Goal: Task Accomplishment & Management: Manage account settings

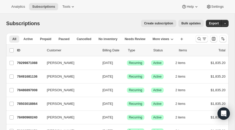
click at [199, 39] on icon "Search and filter results" at bounding box center [198, 38] width 5 height 5
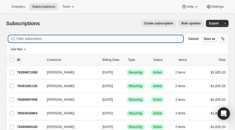
click at [37, 38] on input "Filter subscribers" at bounding box center [99, 38] width 167 height 7
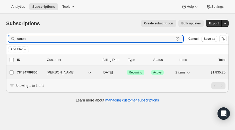
type input "kanen"
click at [24, 71] on p "78484799856" at bounding box center [30, 72] width 26 height 5
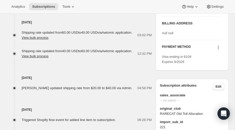
scroll to position [275, 0]
click at [218, 50] on icon at bounding box center [217, 47] width 5 height 5
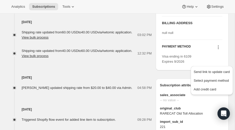
click at [134, 70] on div "Sep 13, 2025 Jennifer Curry updated shipping rate from $20.00 to $40.00 via Adm…" at bounding box center [78, 75] width 145 height 32
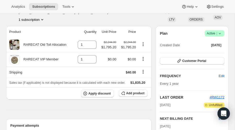
scroll to position [0, 0]
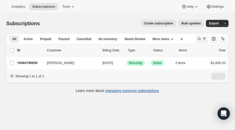
click at [199, 40] on icon "Search and filter results" at bounding box center [198, 38] width 5 height 5
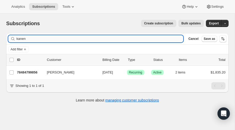
click at [50, 40] on input "kanen" at bounding box center [99, 38] width 167 height 7
type input "k"
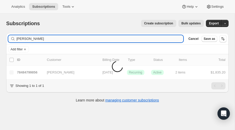
type input "wilcox"
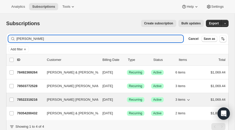
scroll to position [18, 0]
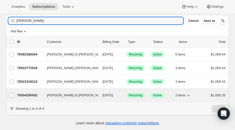
click at [30, 93] on p "79354200432" at bounding box center [30, 95] width 26 height 5
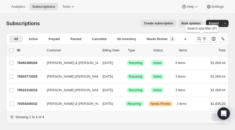
click at [199, 38] on icon "Search and filter results" at bounding box center [198, 38] width 5 height 5
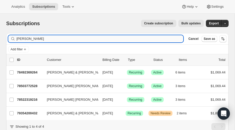
click at [32, 38] on input "wilcox" at bounding box center [99, 38] width 167 height 7
type input "w"
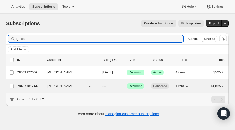
type input "gross"
click at [24, 85] on p "78487781744" at bounding box center [30, 86] width 26 height 5
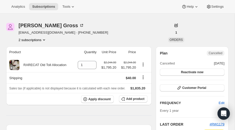
scroll to position [15, 0]
click at [45, 38] on icon "Product actions" at bounding box center [43, 39] width 5 height 5
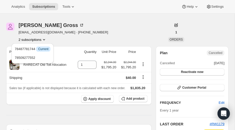
click at [45, 38] on icon "Product actions" at bounding box center [43, 39] width 5 height 5
click at [123, 26] on div "Adam Gross a144@optonline.net · +15166609800 2 subscriptions" at bounding box center [84, 33] width 156 height 20
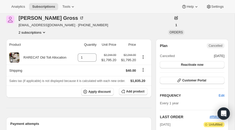
scroll to position [22, 0]
click at [46, 32] on icon "Product actions" at bounding box center [43, 32] width 5 height 5
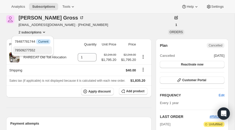
click at [31, 50] on span "78509277552" at bounding box center [25, 50] width 21 height 4
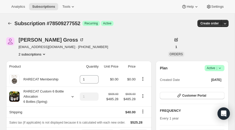
click at [43, 54] on icon "Product actions" at bounding box center [43, 54] width 5 height 5
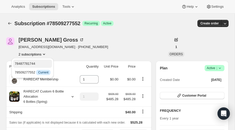
click at [26, 62] on span "78487781744" at bounding box center [25, 64] width 21 height 4
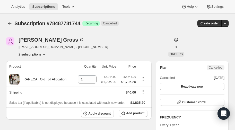
click at [44, 54] on icon "Product actions" at bounding box center [44, 54] width 2 height 1
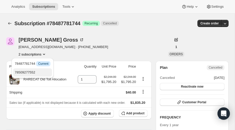
click at [32, 72] on span "78509277552" at bounding box center [25, 72] width 21 height 4
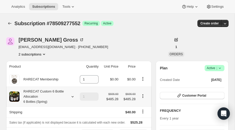
click at [72, 96] on icon at bounding box center [72, 96] width 2 height 1
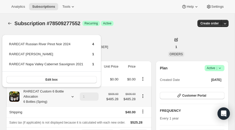
click at [72, 96] on icon at bounding box center [72, 96] width 2 height 1
